Goal: Task Accomplishment & Management: Complete application form

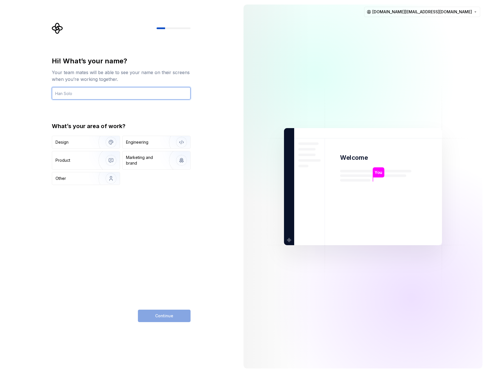
click at [102, 90] on input "text" at bounding box center [121, 93] width 139 height 12
type input "[PERSON_NAME]"
click at [147, 211] on div "Hi! What’s your name? Your team mates will be able to see your name on their sc…" at bounding box center [121, 190] width 139 height 266
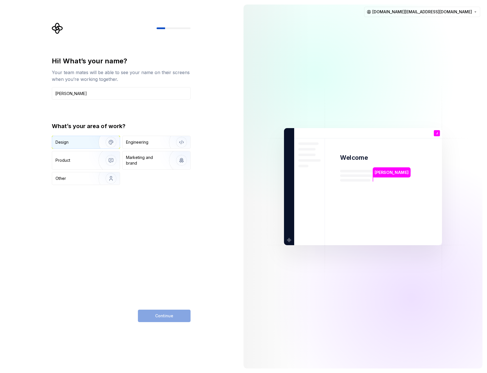
click at [92, 142] on img "button" at bounding box center [107, 142] width 36 height 38
click at [132, 141] on div "Engineering" at bounding box center [137, 143] width 22 height 6
click at [100, 142] on img "button" at bounding box center [107, 142] width 36 height 38
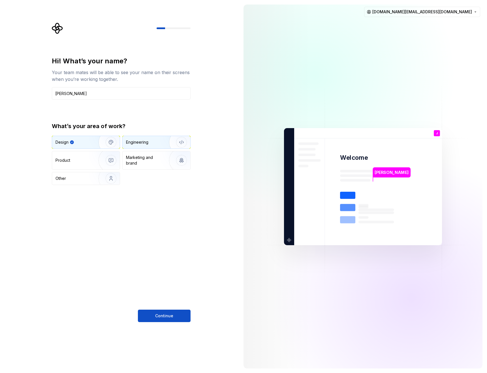
click at [173, 147] on img "button" at bounding box center [178, 142] width 36 height 38
drag, startPoint x: 158, startPoint y: 319, endPoint x: 153, endPoint y: 263, distance: 56.0
click at [153, 263] on div "Hi! What’s your name? Your team mates will be able to see your name on their sc…" at bounding box center [121, 190] width 139 height 266
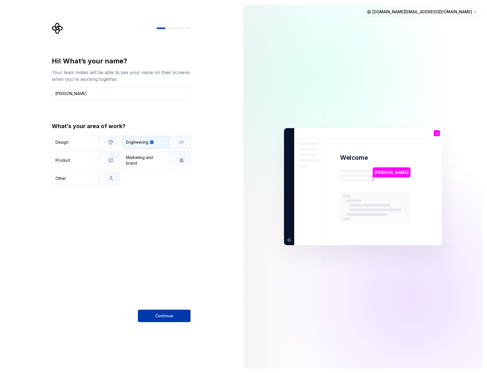
click at [169, 320] on button "Continue" at bounding box center [164, 316] width 53 height 12
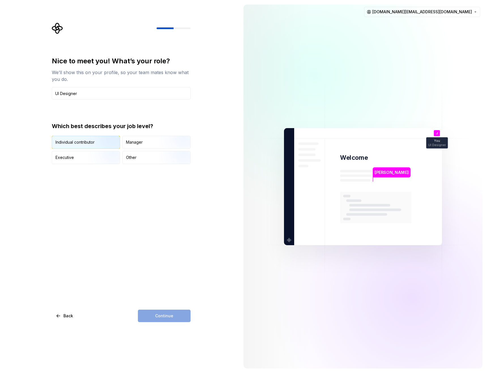
type input "UI Designer"
click at [106, 141] on img "button" at bounding box center [106, 149] width 36 height 38
click at [169, 314] on span "Continue" at bounding box center [164, 316] width 18 height 6
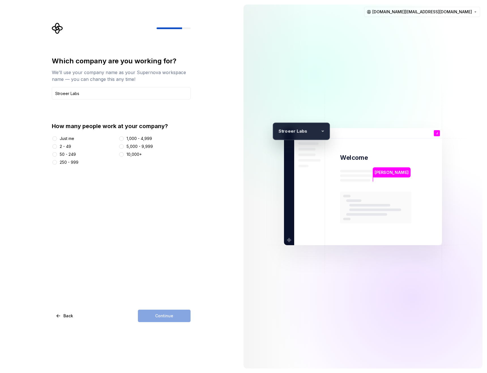
type input "Stroeer Labs"
click at [72, 154] on div "50 - 249" at bounding box center [68, 155] width 16 height 6
click at [57, 154] on button "50 - 249" at bounding box center [54, 154] width 5 height 5
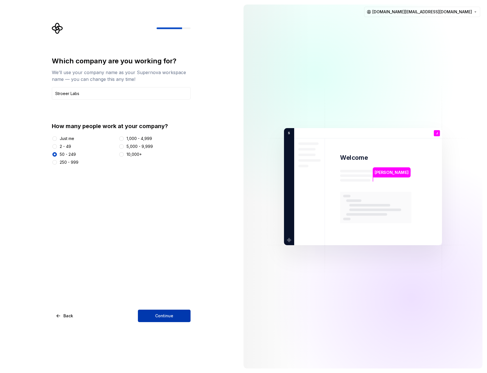
click at [184, 312] on button "Continue" at bounding box center [164, 316] width 53 height 12
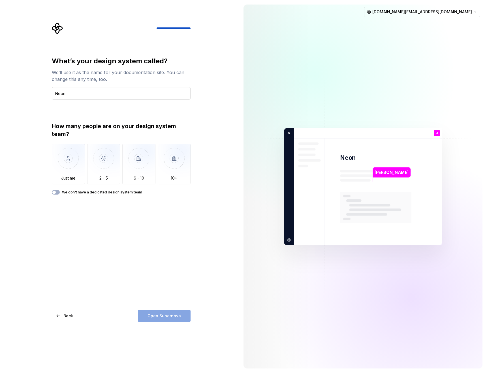
click at [81, 96] on input "Neon" at bounding box center [121, 93] width 139 height 12
type input "Stroeer Neon"
click at [59, 192] on button "We don't have a dedicated design system team" at bounding box center [56, 192] width 8 height 5
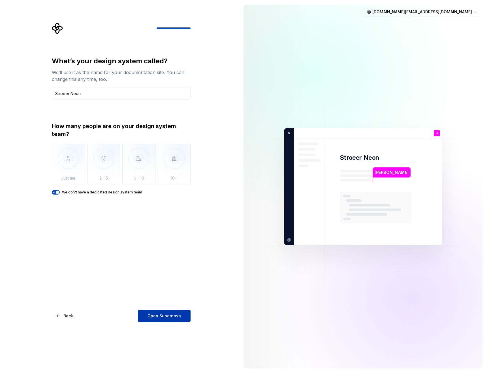
click at [160, 316] on span "Open Supernova" at bounding box center [163, 316] width 33 height 6
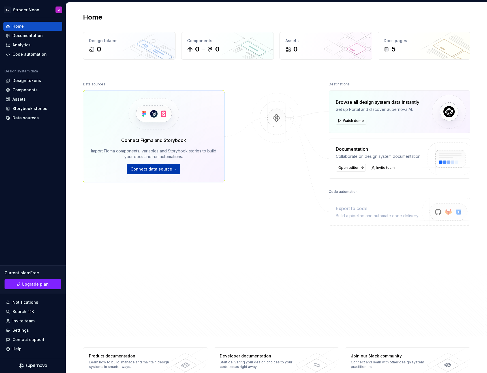
click at [166, 172] on span "Connect data source" at bounding box center [151, 169] width 42 height 6
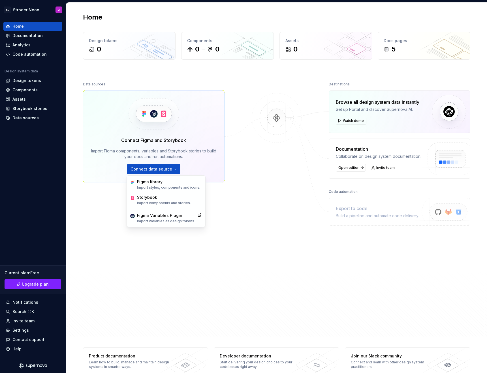
click at [235, 190] on div "Data sources Connect Figma and Storybook Import Figma components, variables and…" at bounding box center [276, 203] width 387 height 246
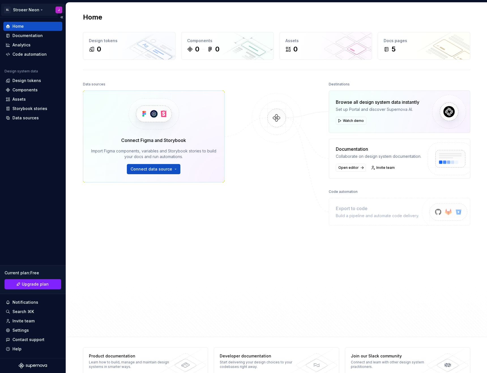
click at [47, 10] on html "[PERSON_NAME] Neon J Home Documentation Analytics Code automation Design system…" at bounding box center [243, 186] width 487 height 373
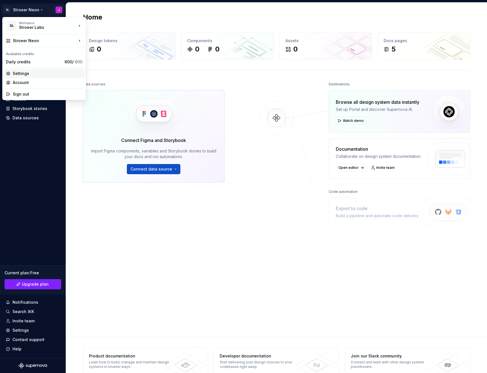
click at [27, 77] on div "Settings" at bounding box center [44, 73] width 81 height 9
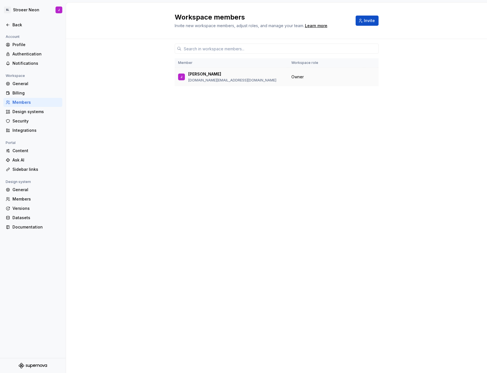
click at [218, 79] on p "[DOMAIN_NAME][EMAIL_ADDRESS][DOMAIN_NAME]" at bounding box center [232, 80] width 88 height 5
click at [182, 113] on div "Member Workspace role J Jakub [DOMAIN_NAME][EMAIL_ADDRESS][PERSON_NAME][DOMAIN_…" at bounding box center [277, 195] width 204 height 313
click at [367, 24] on button "Invite" at bounding box center [366, 21] width 23 height 10
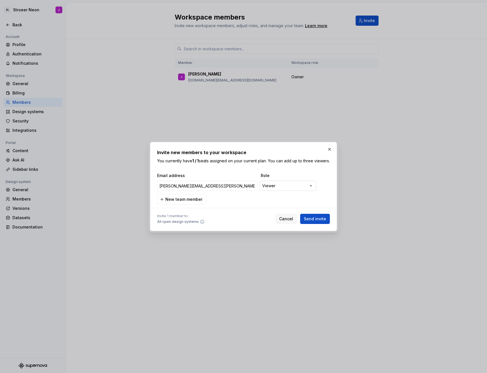
type input "[PERSON_NAME][EMAIL_ADDRESS][PERSON_NAME][DOMAIN_NAME]"
click at [291, 190] on div "**********" at bounding box center [243, 186] width 487 height 373
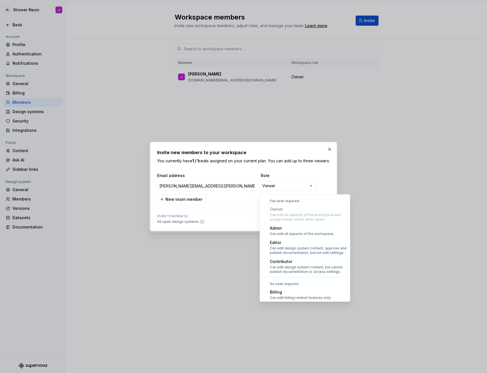
select select "*****"
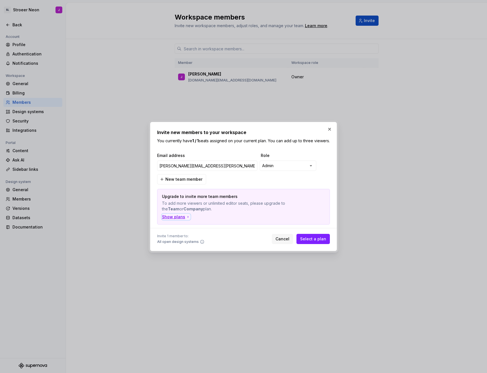
click at [183, 218] on div "Show plans" at bounding box center [176, 217] width 28 height 6
click at [274, 163] on div "**********" at bounding box center [242, 167] width 173 height 14
click at [277, 170] on div "**********" at bounding box center [243, 186] width 487 height 373
click at [288, 171] on div "**********" at bounding box center [243, 186] width 487 height 373
click at [289, 171] on div "**********" at bounding box center [243, 186] width 487 height 373
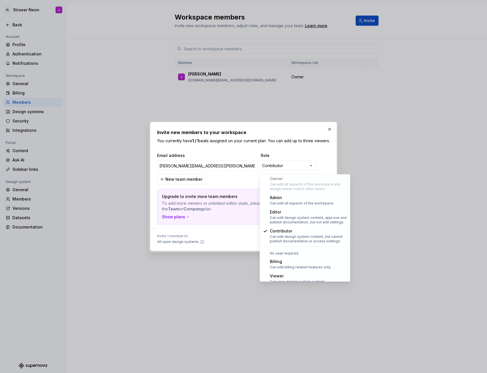
scroll to position [16, 0]
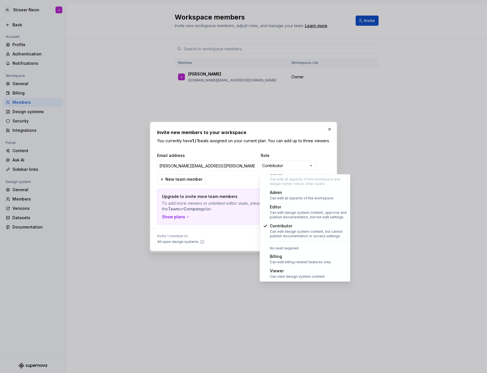
click at [292, 248] on div "No seat required" at bounding box center [305, 248] width 88 height 5
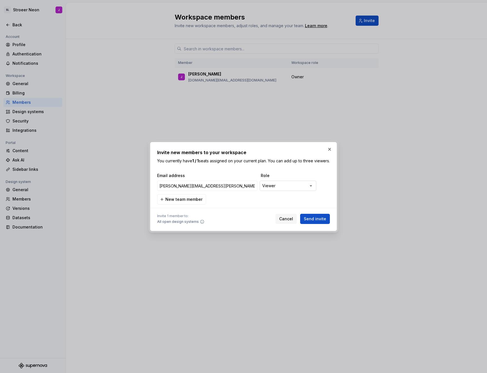
click at [276, 193] on div "**********" at bounding box center [243, 186] width 487 height 373
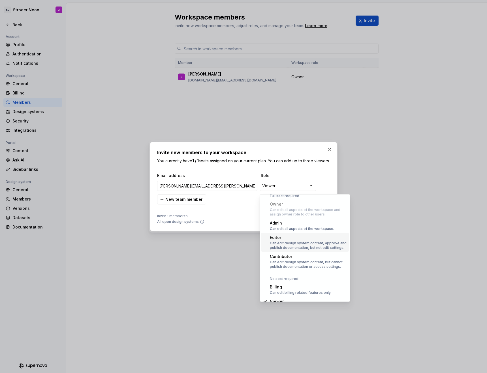
scroll to position [0, 0]
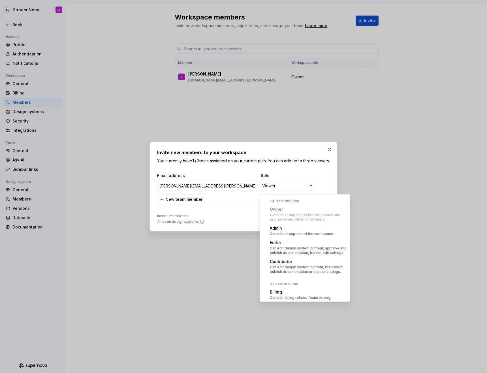
click at [217, 219] on div "**********" at bounding box center [243, 186] width 487 height 373
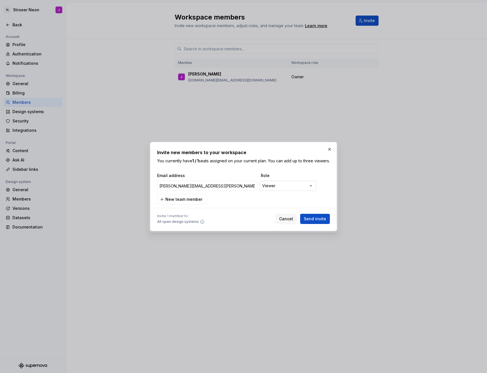
click at [282, 190] on div "**********" at bounding box center [243, 186] width 487 height 373
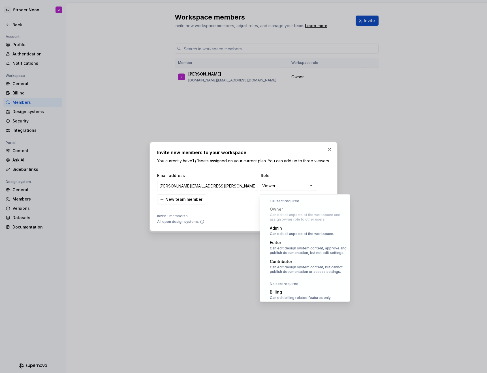
scroll to position [16, 0]
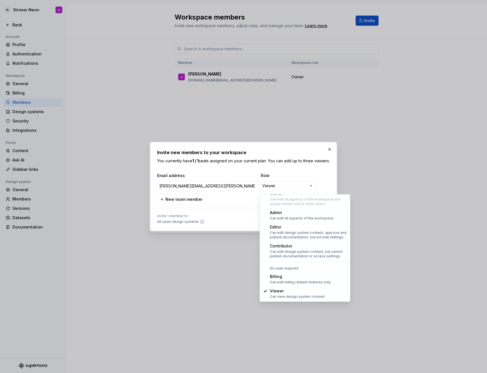
select select "*****"
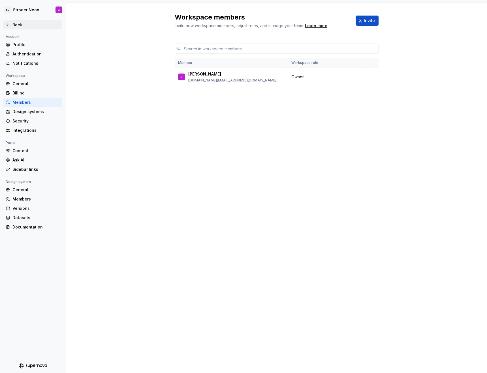
click at [31, 28] on div "Back" at bounding box center [32, 24] width 59 height 9
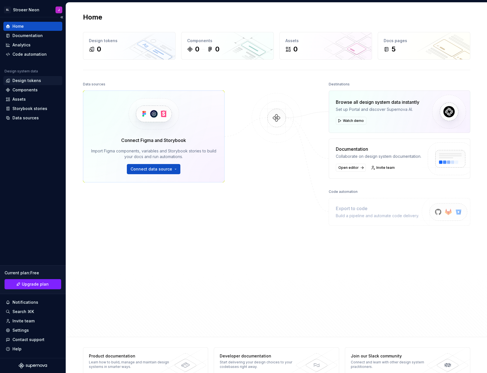
click at [28, 84] on div "Design tokens" at bounding box center [32, 80] width 59 height 9
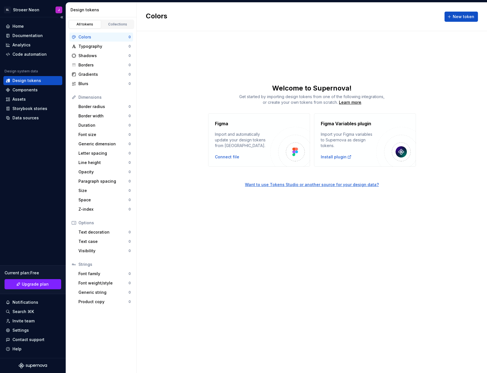
click at [18, 22] on div "Home Documentation Analytics Code automation Design system data Design tokens C…" at bounding box center [33, 187] width 66 height 341
click at [19, 23] on div "Home" at bounding box center [32, 26] width 59 height 9
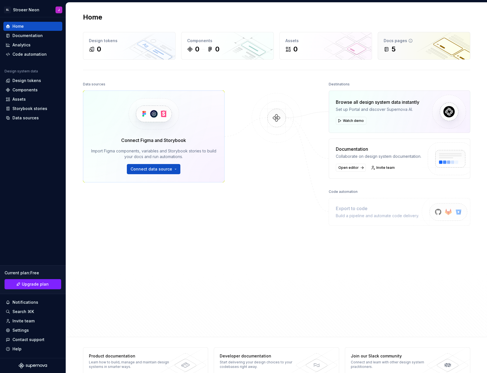
click at [400, 52] on div "5" at bounding box center [423, 49] width 81 height 9
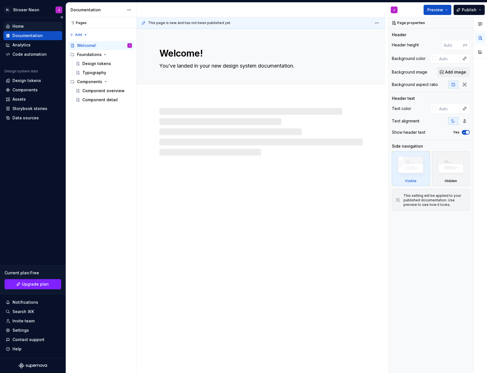
type textarea "*"
click at [35, 25] on div "Home" at bounding box center [33, 26] width 54 height 6
